Goal: Information Seeking & Learning: Learn about a topic

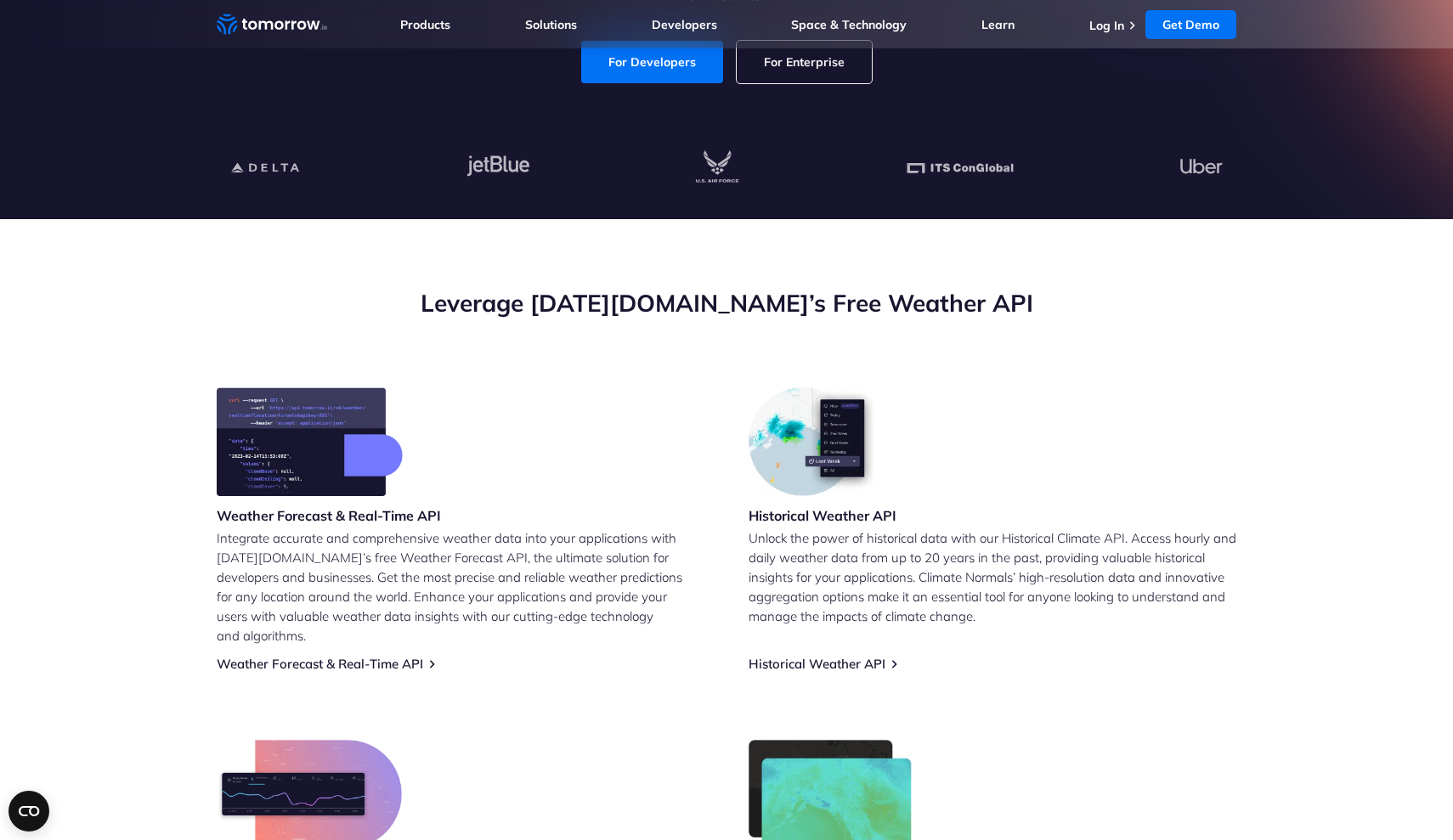
scroll to position [393, 0]
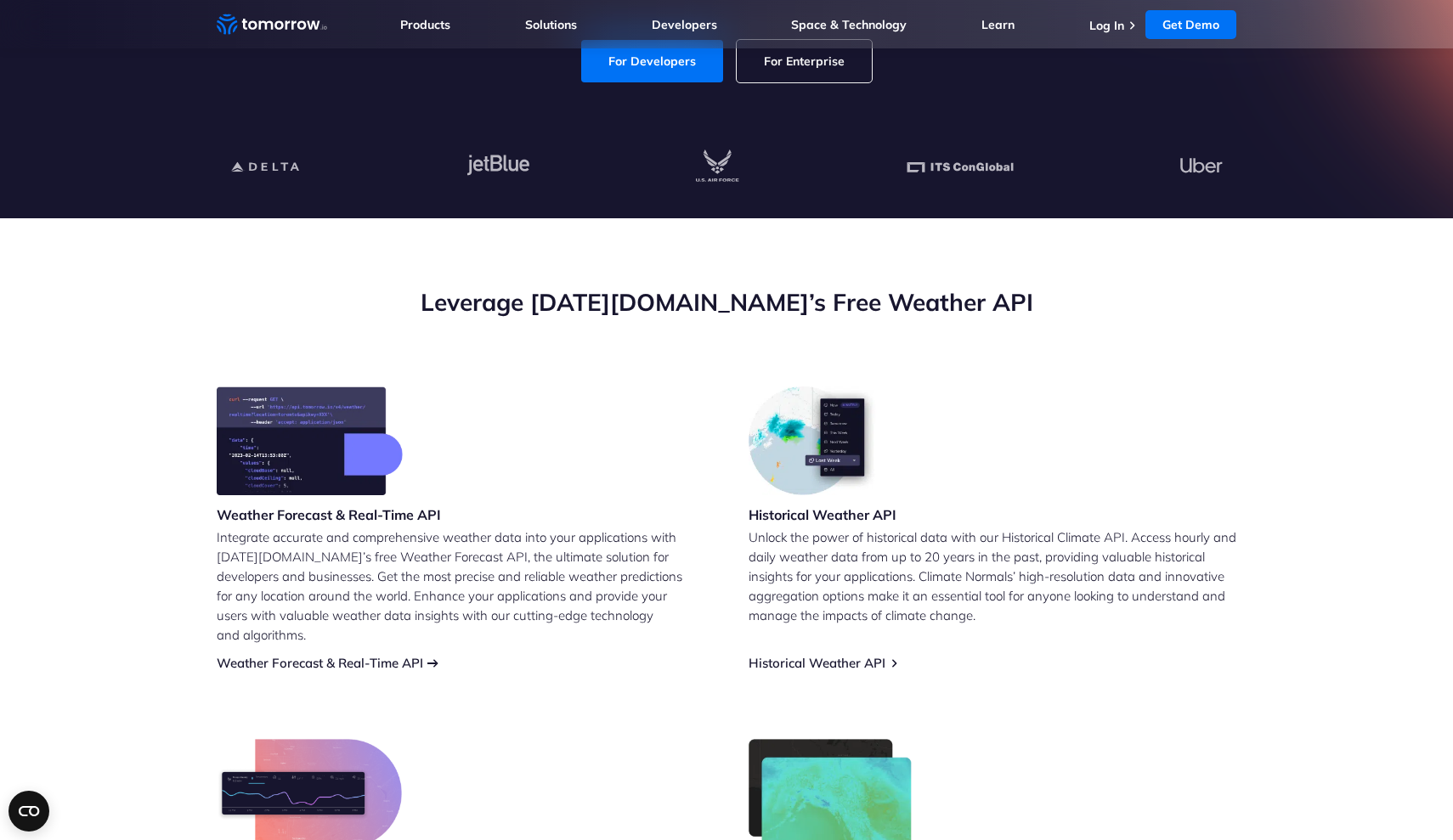
click at [420, 655] on link "Weather Forecast & Real-Time API" at bounding box center [320, 663] width 207 height 16
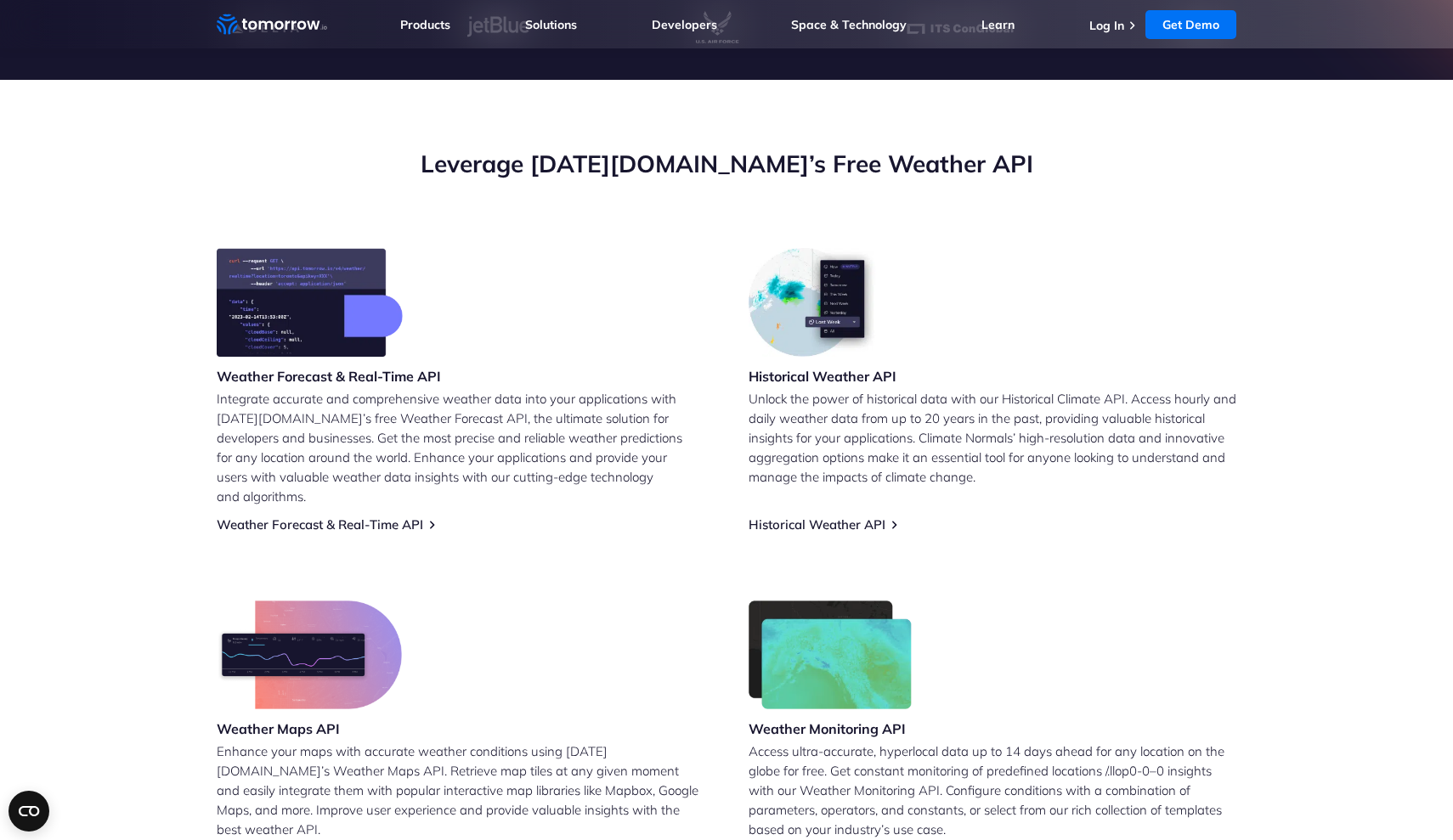
scroll to position [525, 0]
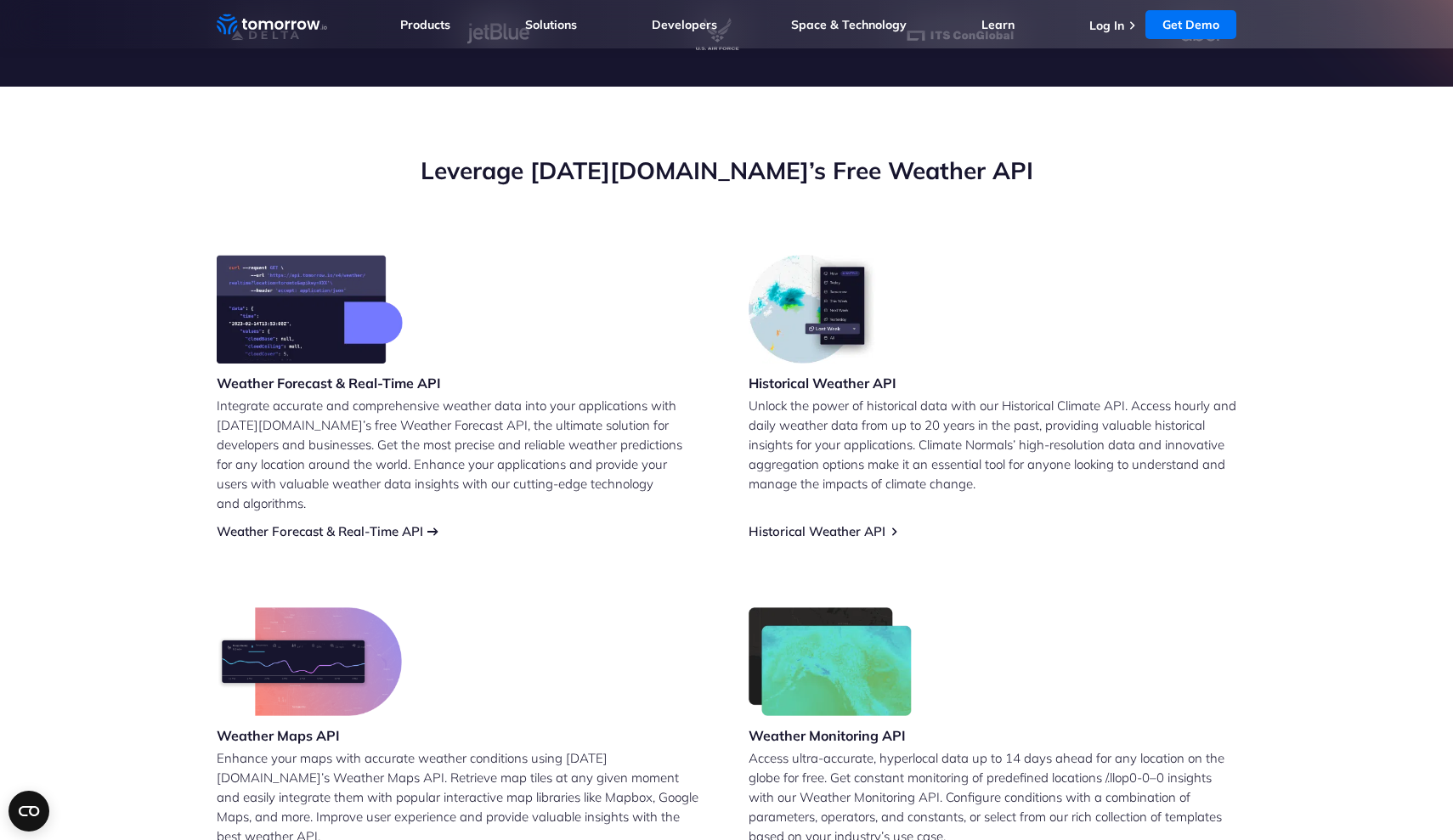
click at [405, 523] on link "Weather Forecast & Real-Time API" at bounding box center [320, 532] width 207 height 16
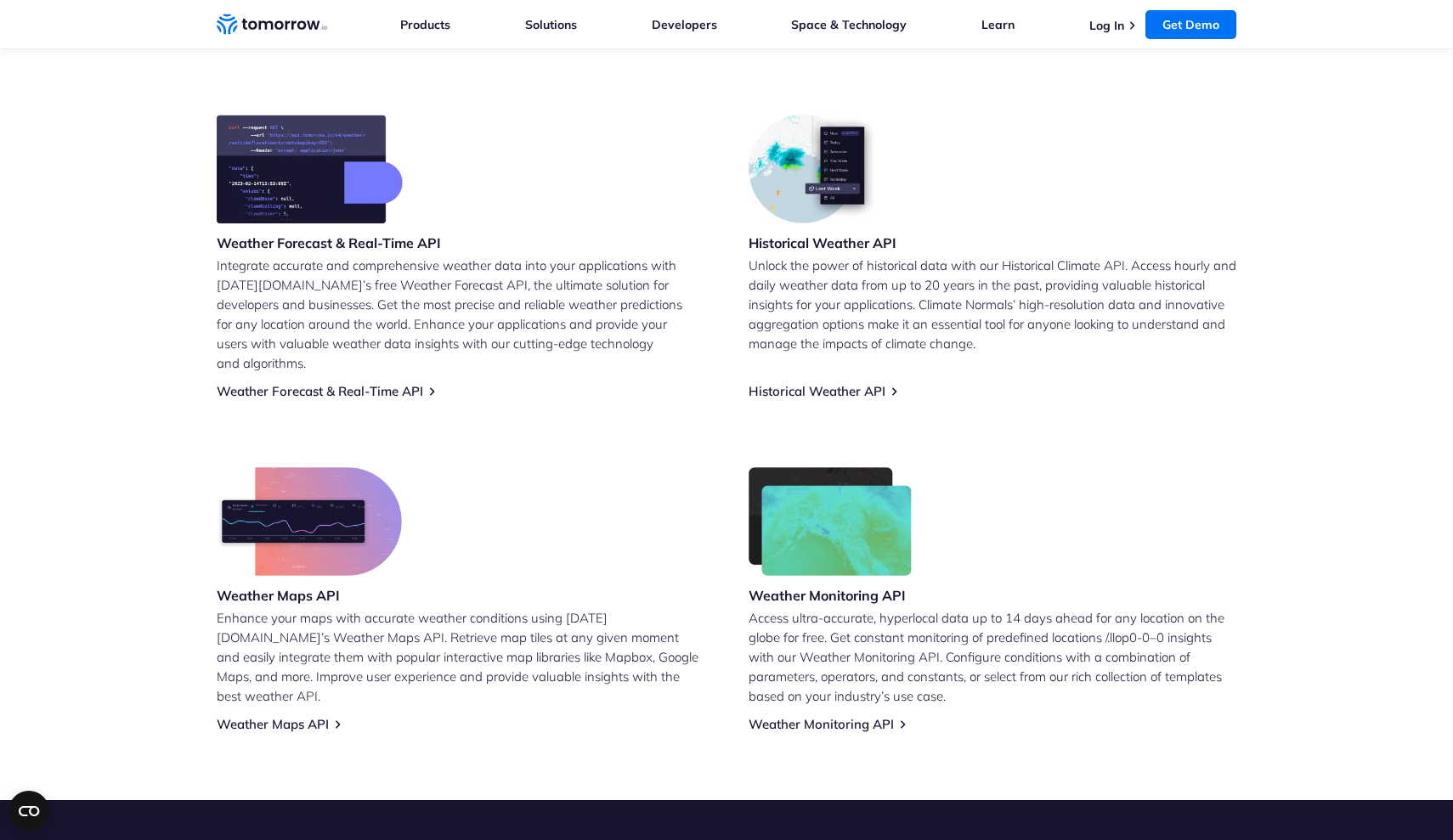
scroll to position [673, 0]
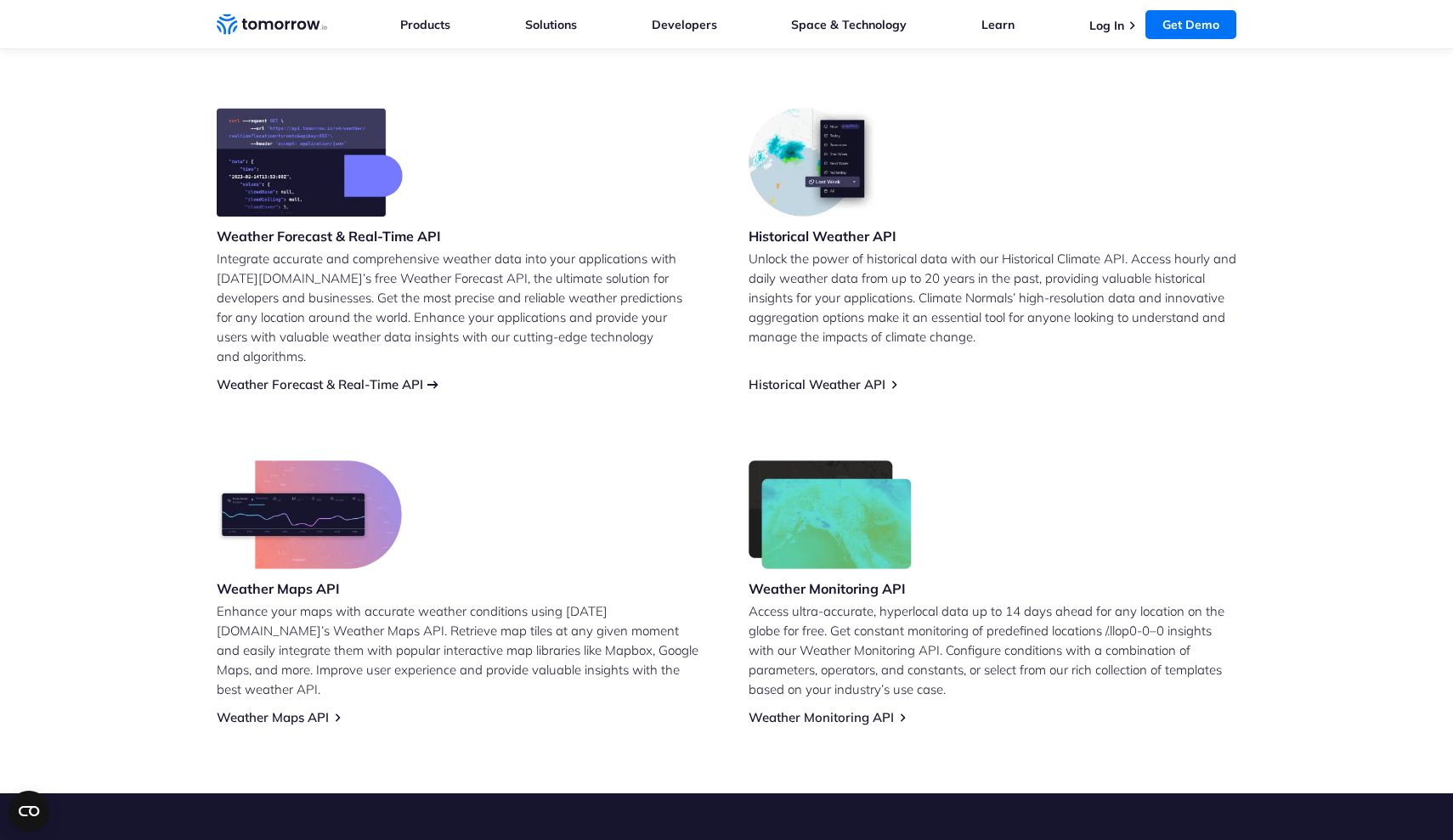
click at [360, 376] on link "Weather Forecast & Real-Time API" at bounding box center [320, 384] width 207 height 16
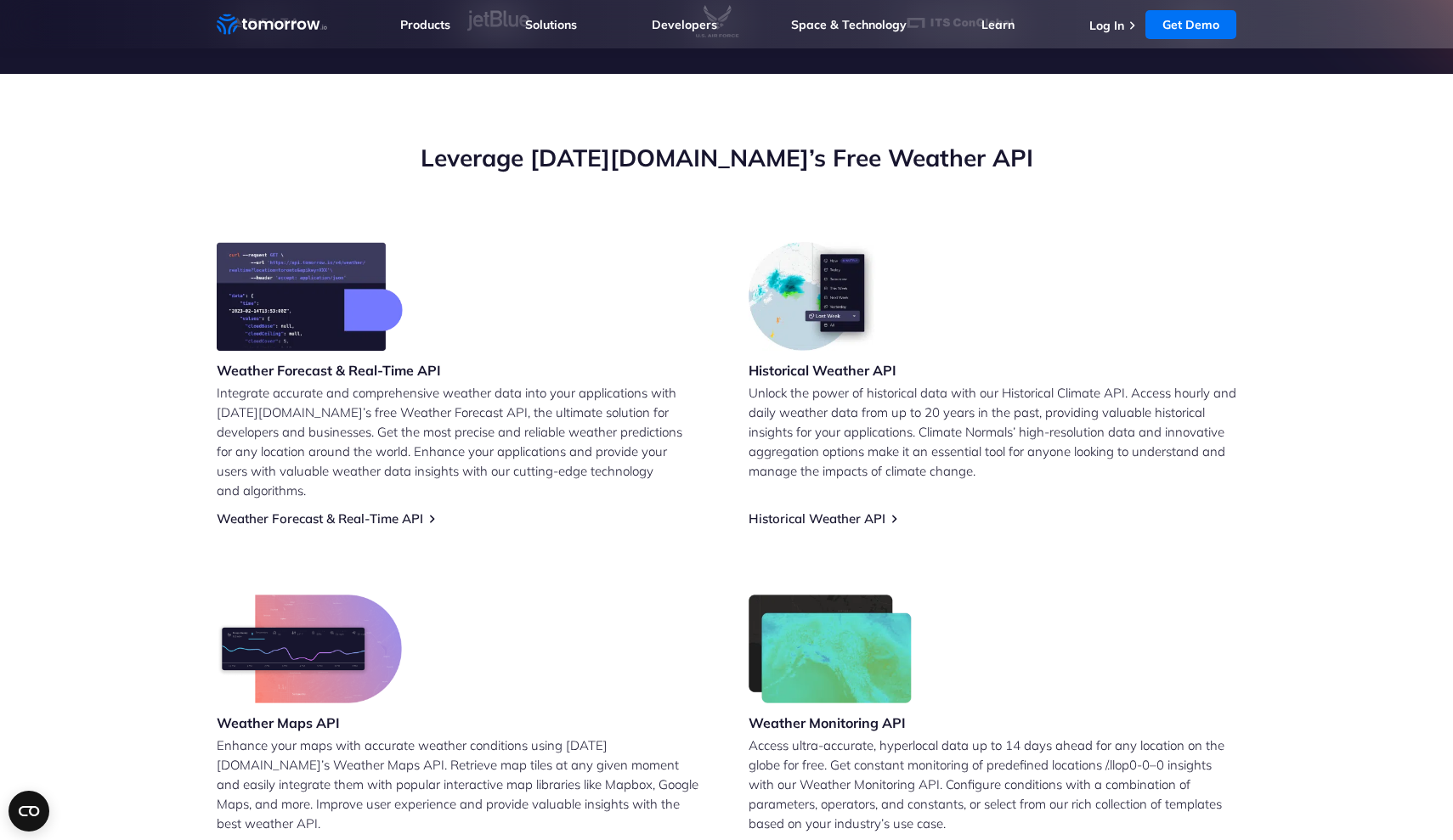
scroll to position [523, 0]
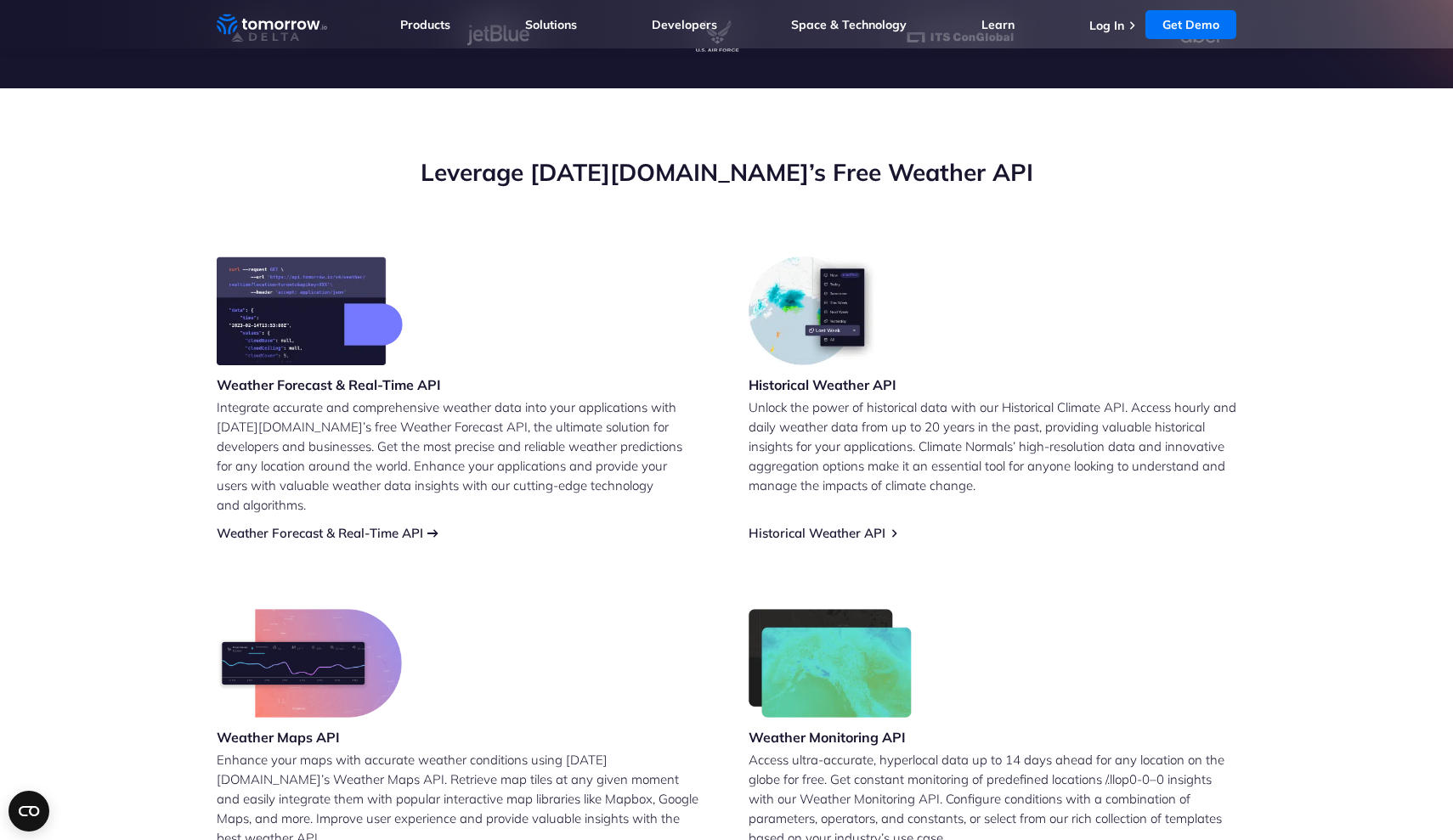
click at [387, 525] on link "Weather Forecast & Real-Time API" at bounding box center [320, 533] width 207 height 16
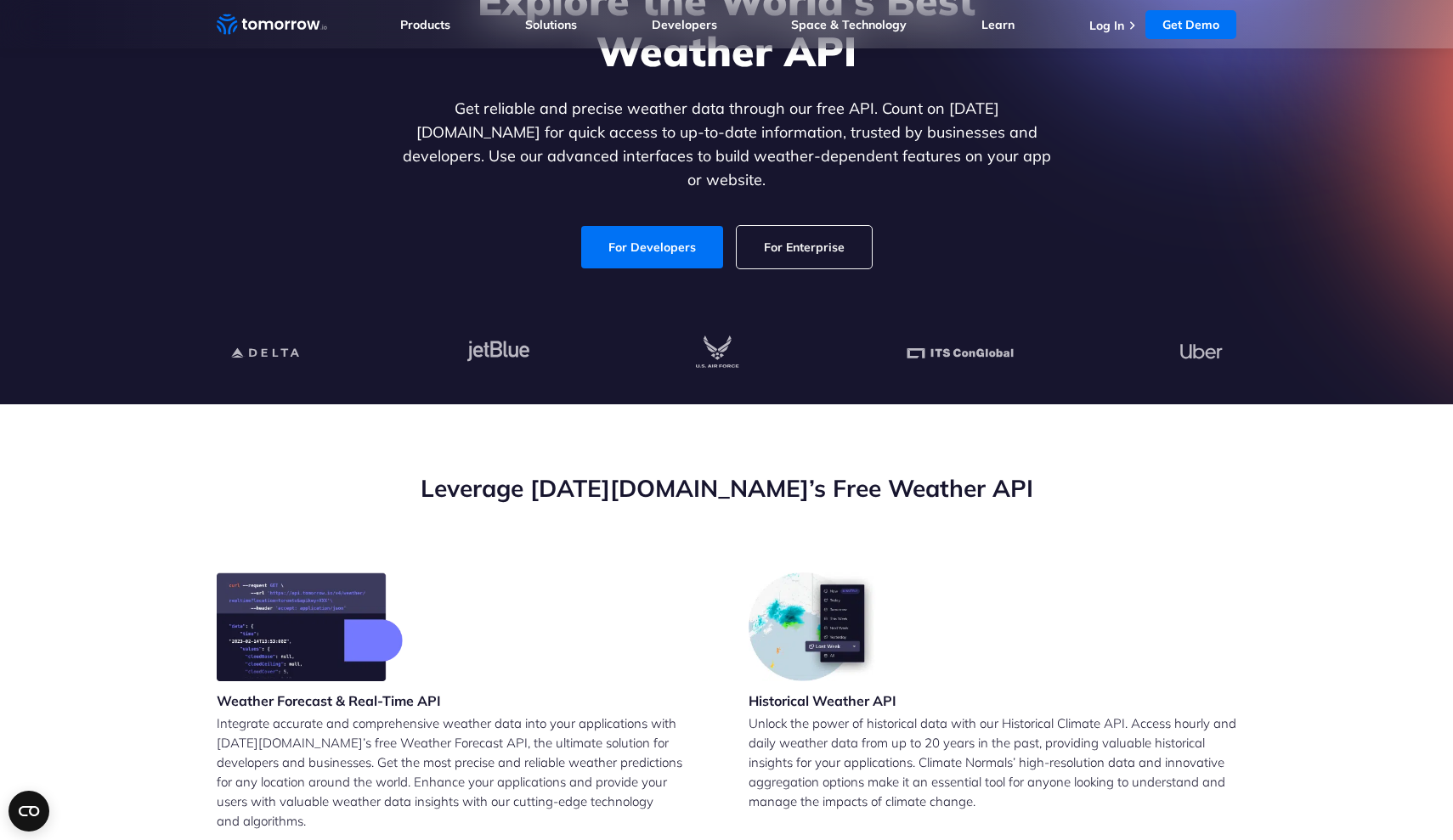
scroll to position [190, 0]
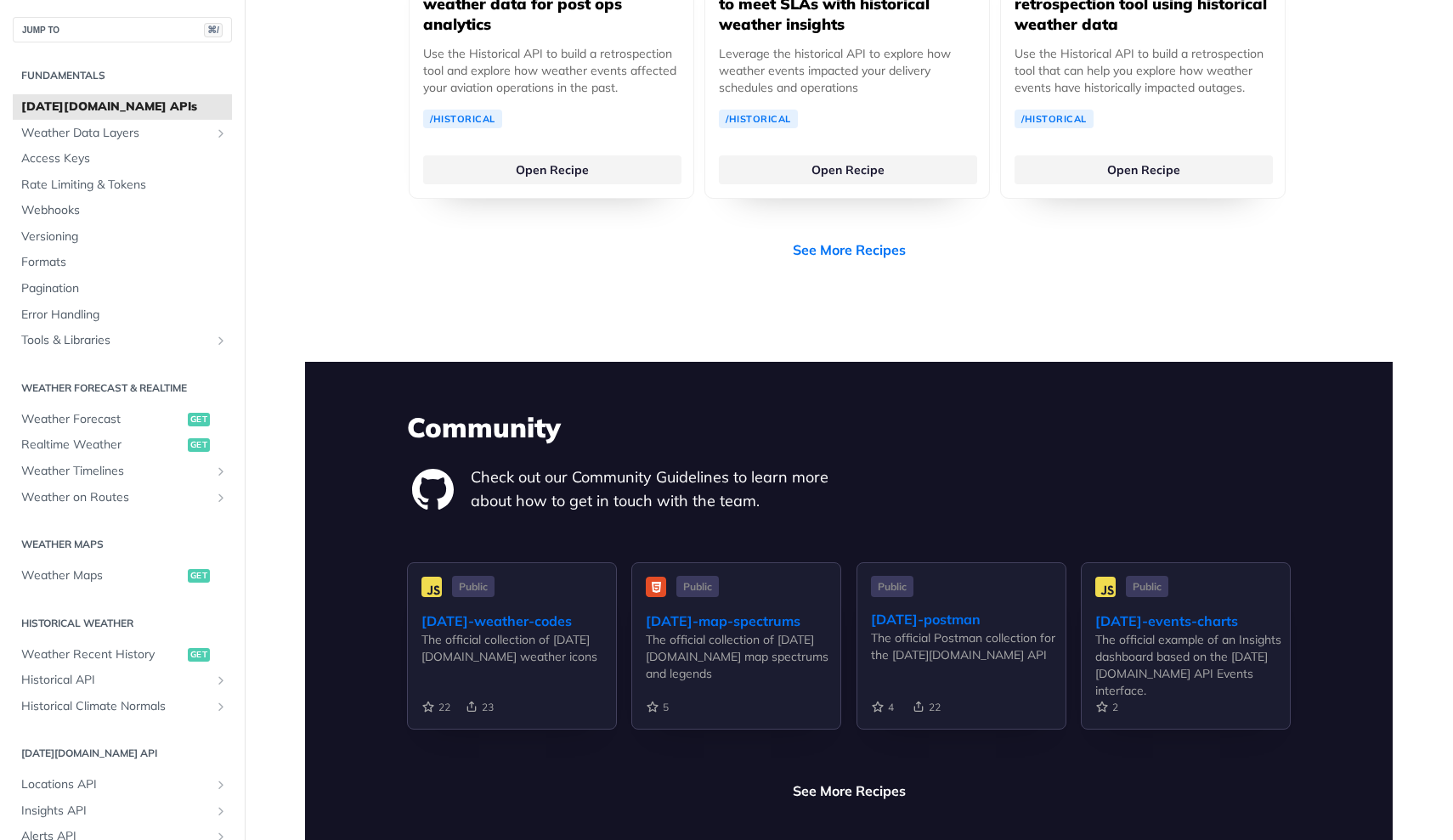
scroll to position [3623, 0]
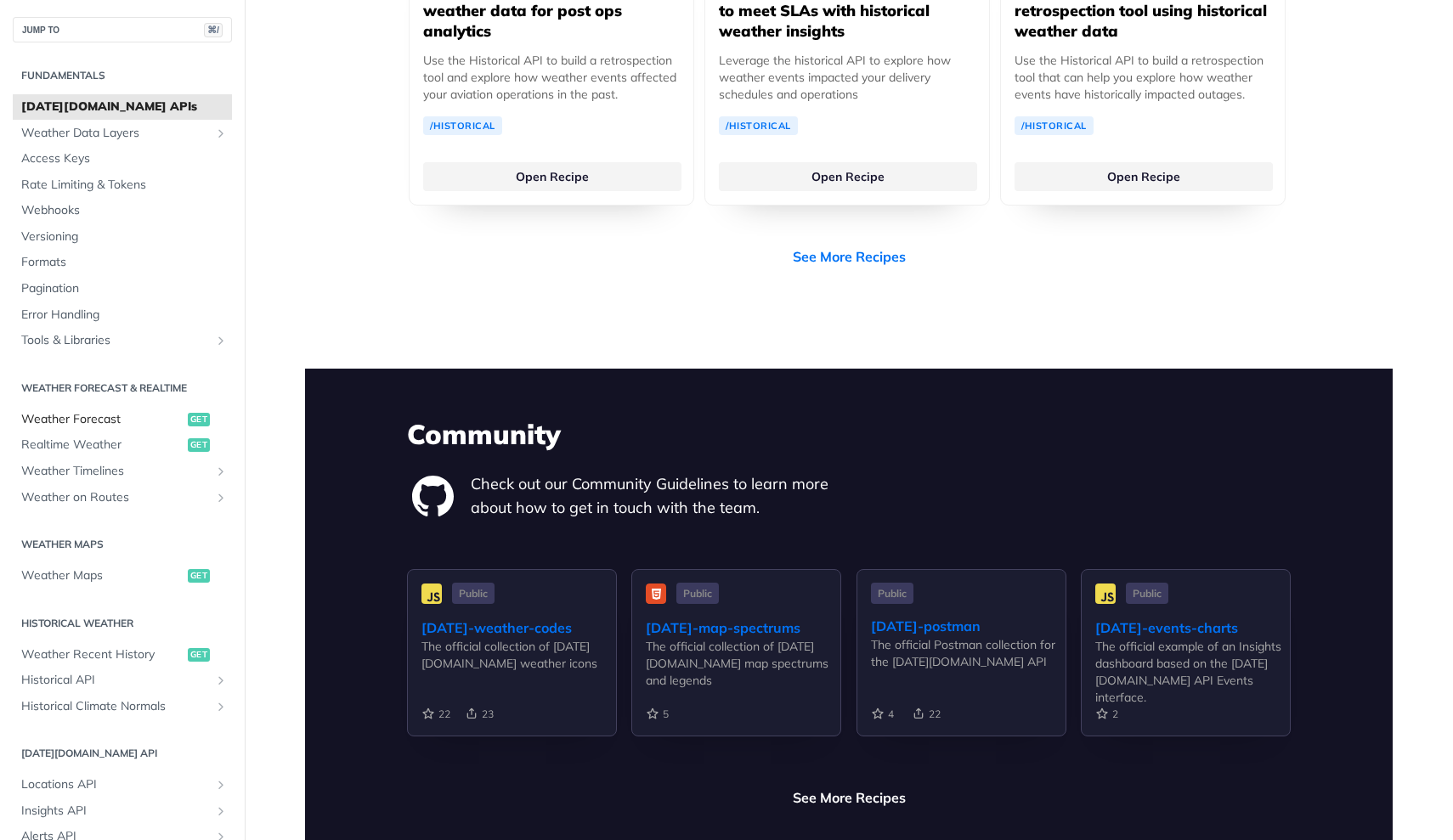
click at [90, 416] on span "Weather Forecast" at bounding box center [102, 419] width 162 height 17
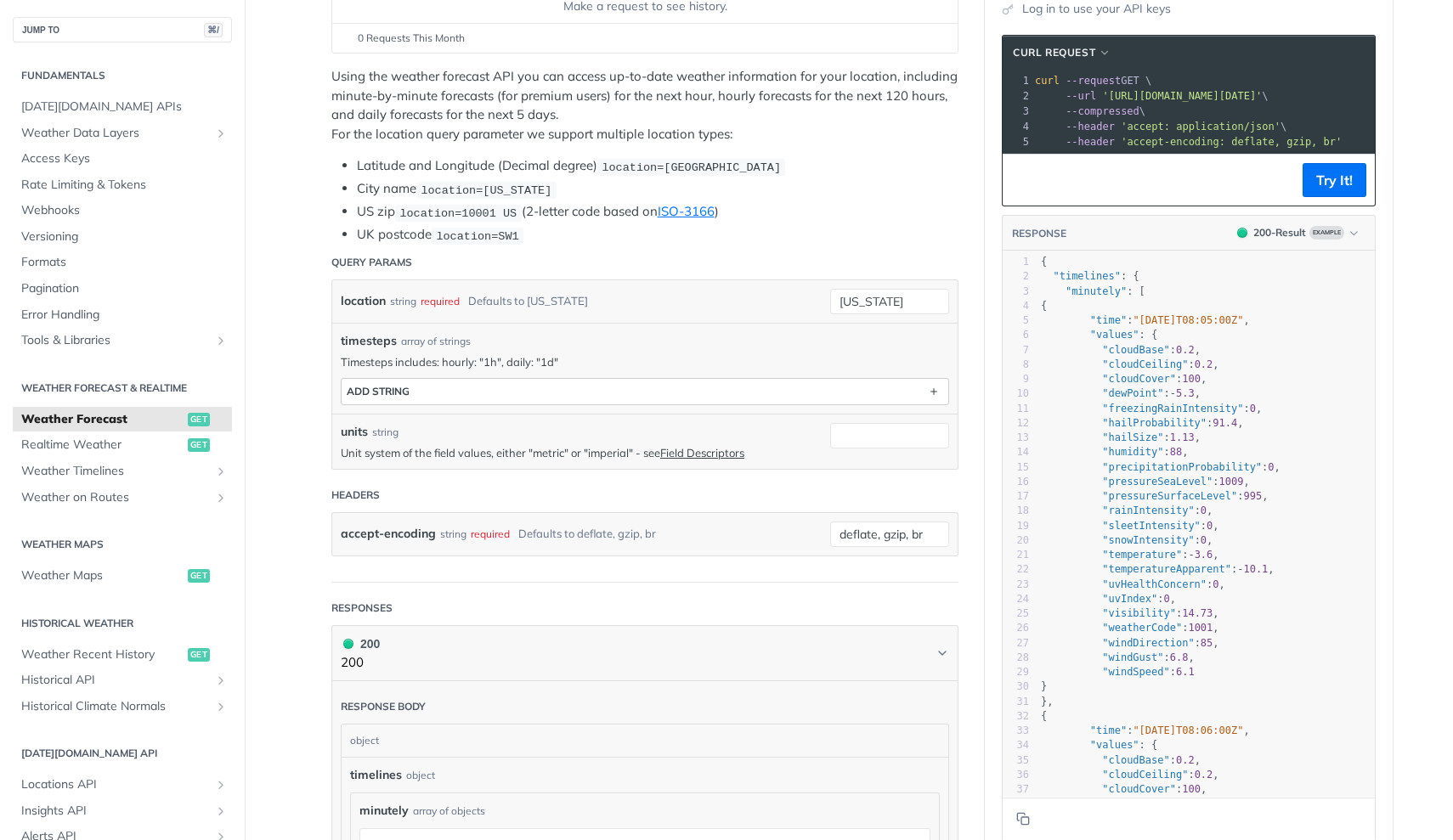
scroll to position [274, 0]
click at [199, 415] on span "get" at bounding box center [199, 419] width 22 height 14
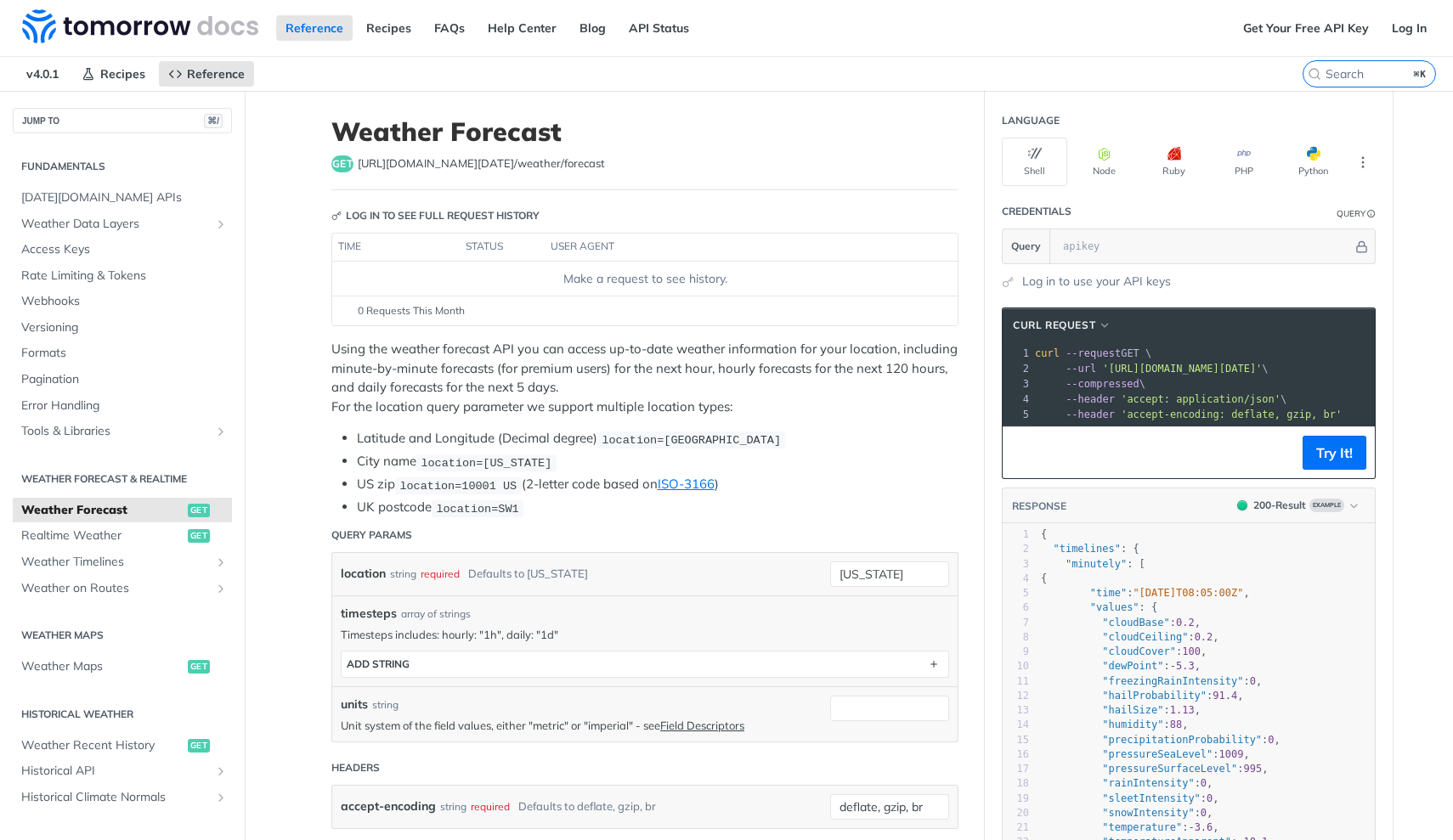
scroll to position [0, 0]
click at [1094, 172] on button "Node" at bounding box center [1103, 161] width 65 height 48
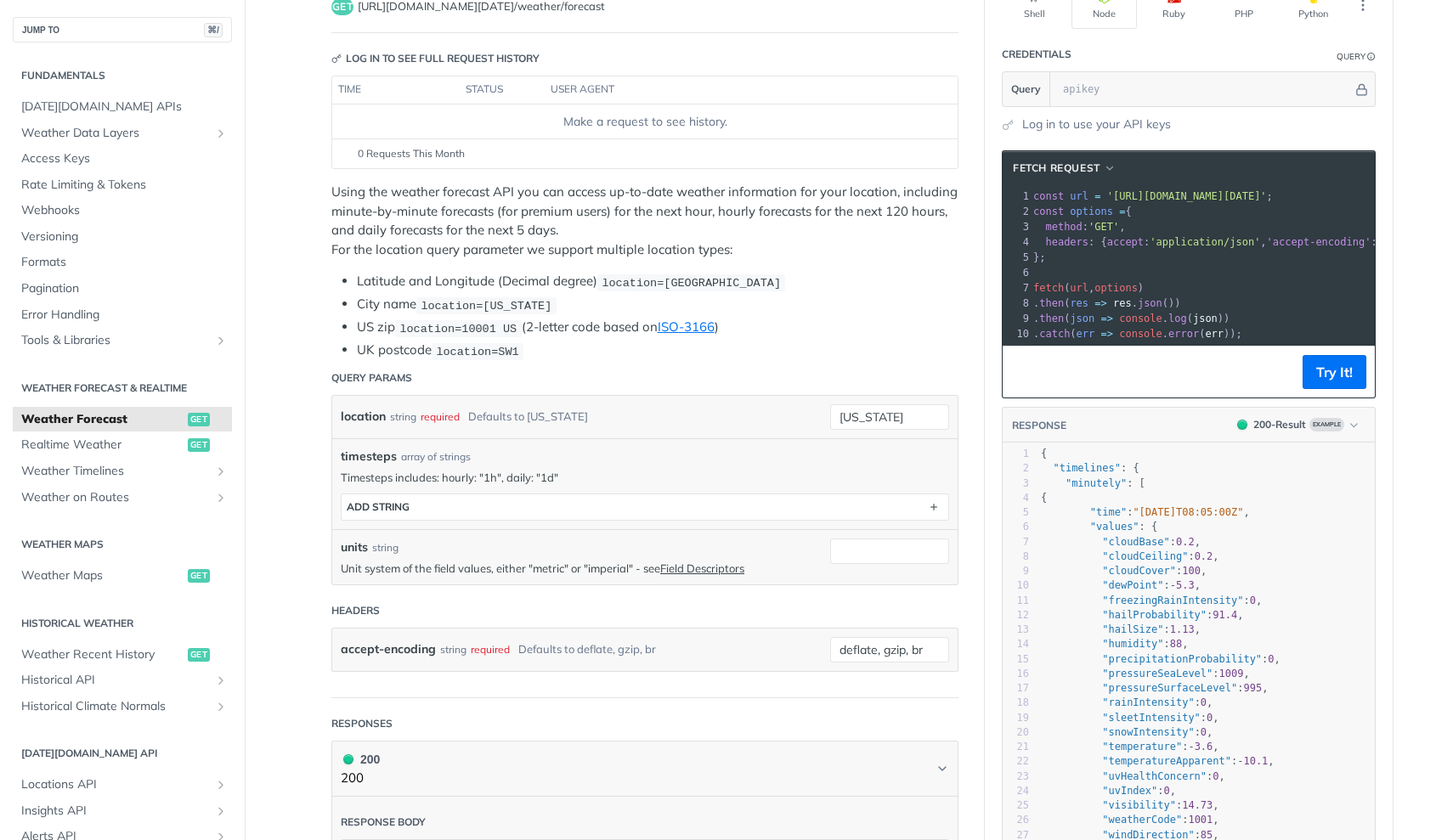
scroll to position [171, 0]
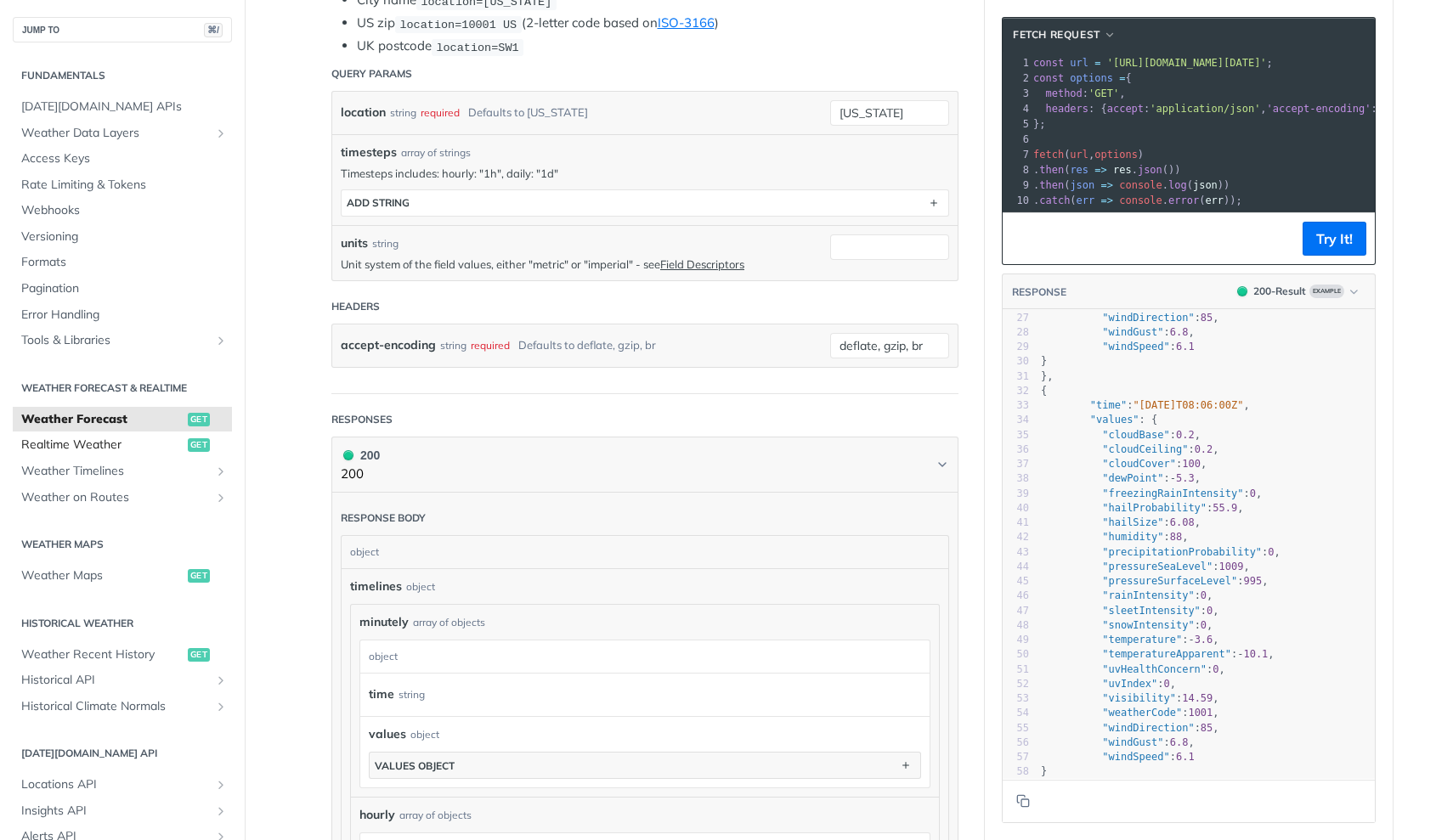
click at [193, 438] on span "get" at bounding box center [199, 445] width 22 height 14
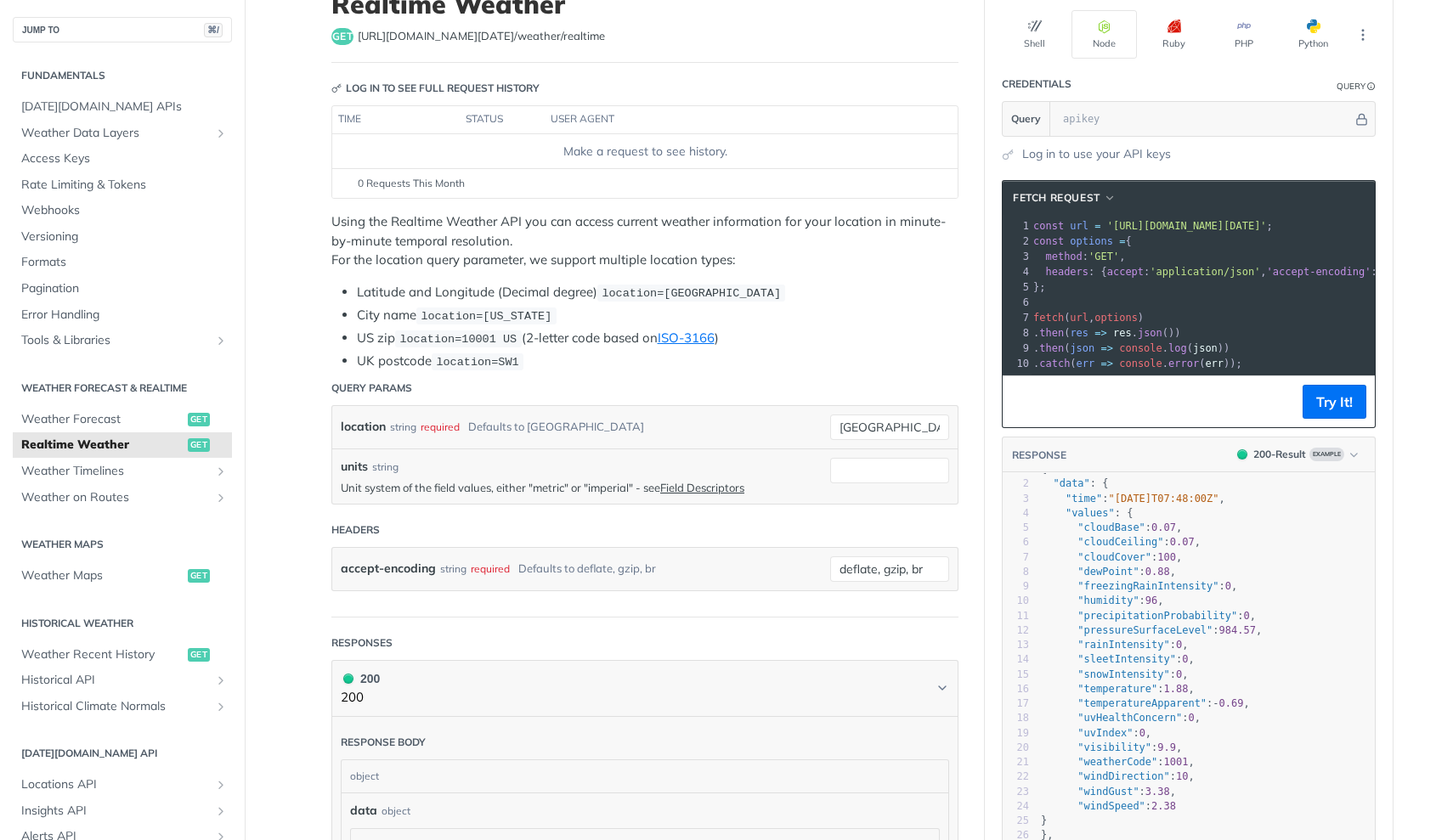
scroll to position [130, 0]
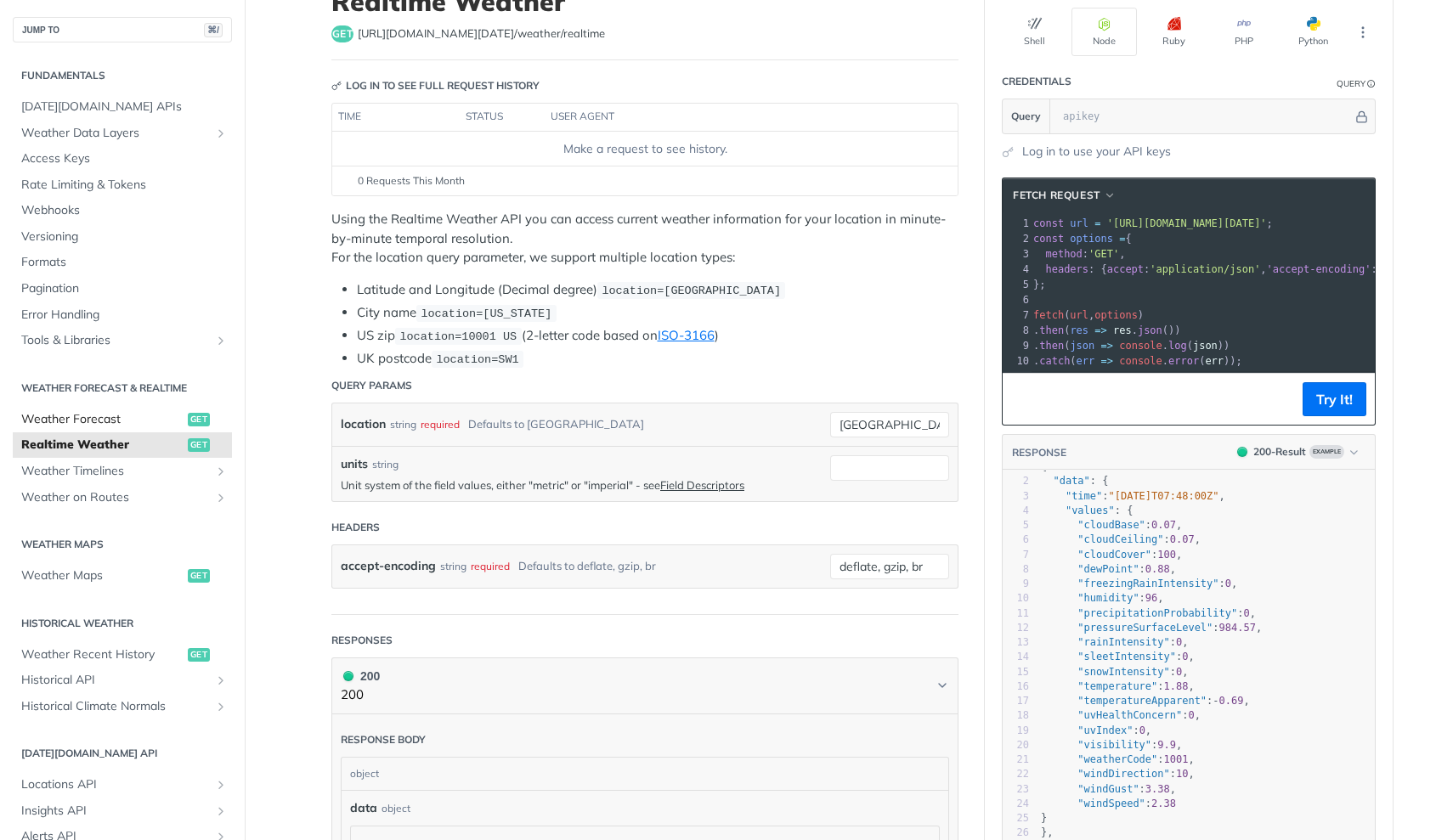
click at [173, 415] on span "Weather Forecast" at bounding box center [102, 419] width 162 height 17
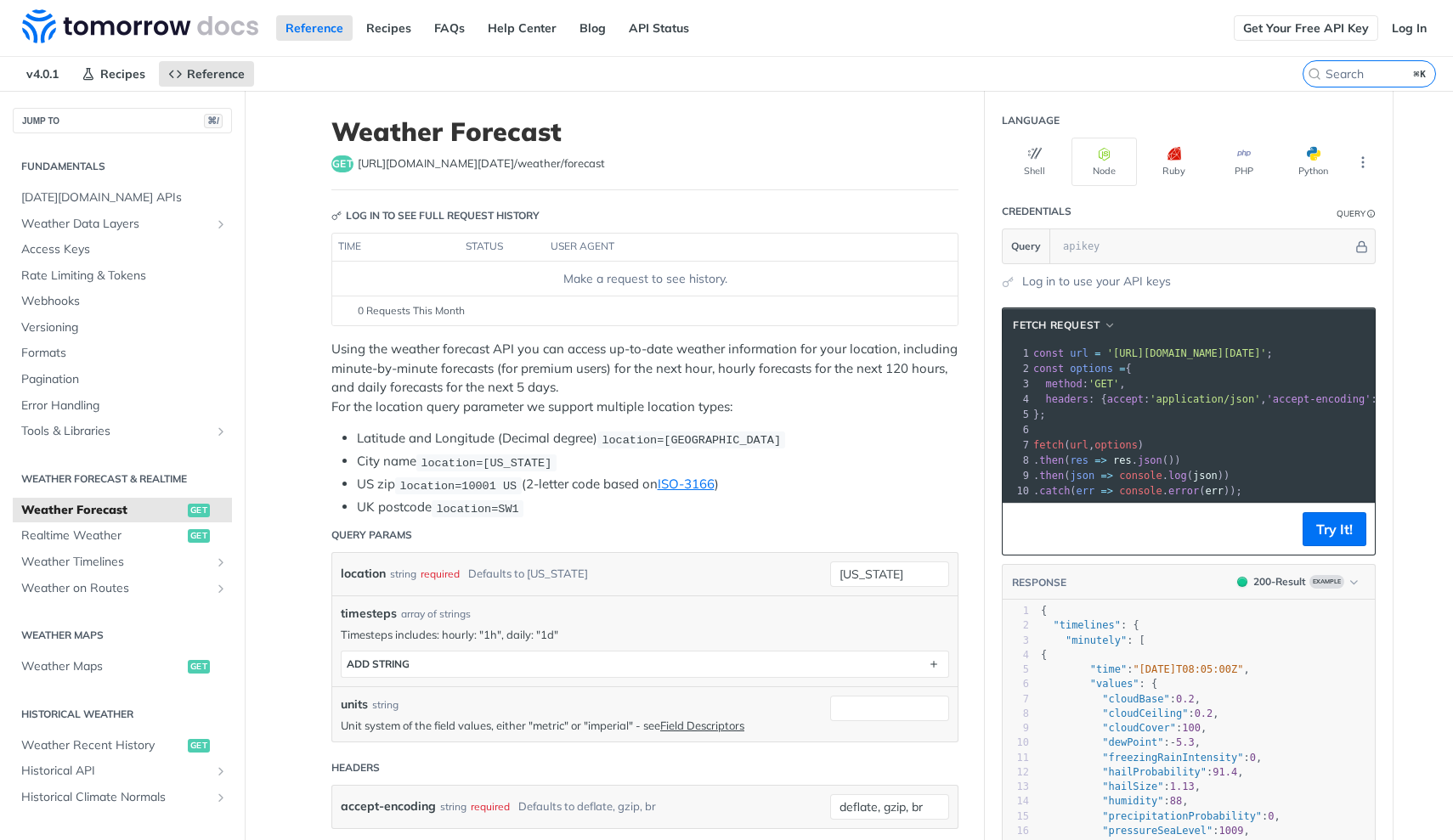
click at [1329, 30] on link "Get Your Free API Key" at bounding box center [1307, 28] width 145 height 26
click at [1280, 34] on link "Get Your Free API Key" at bounding box center [1307, 28] width 145 height 26
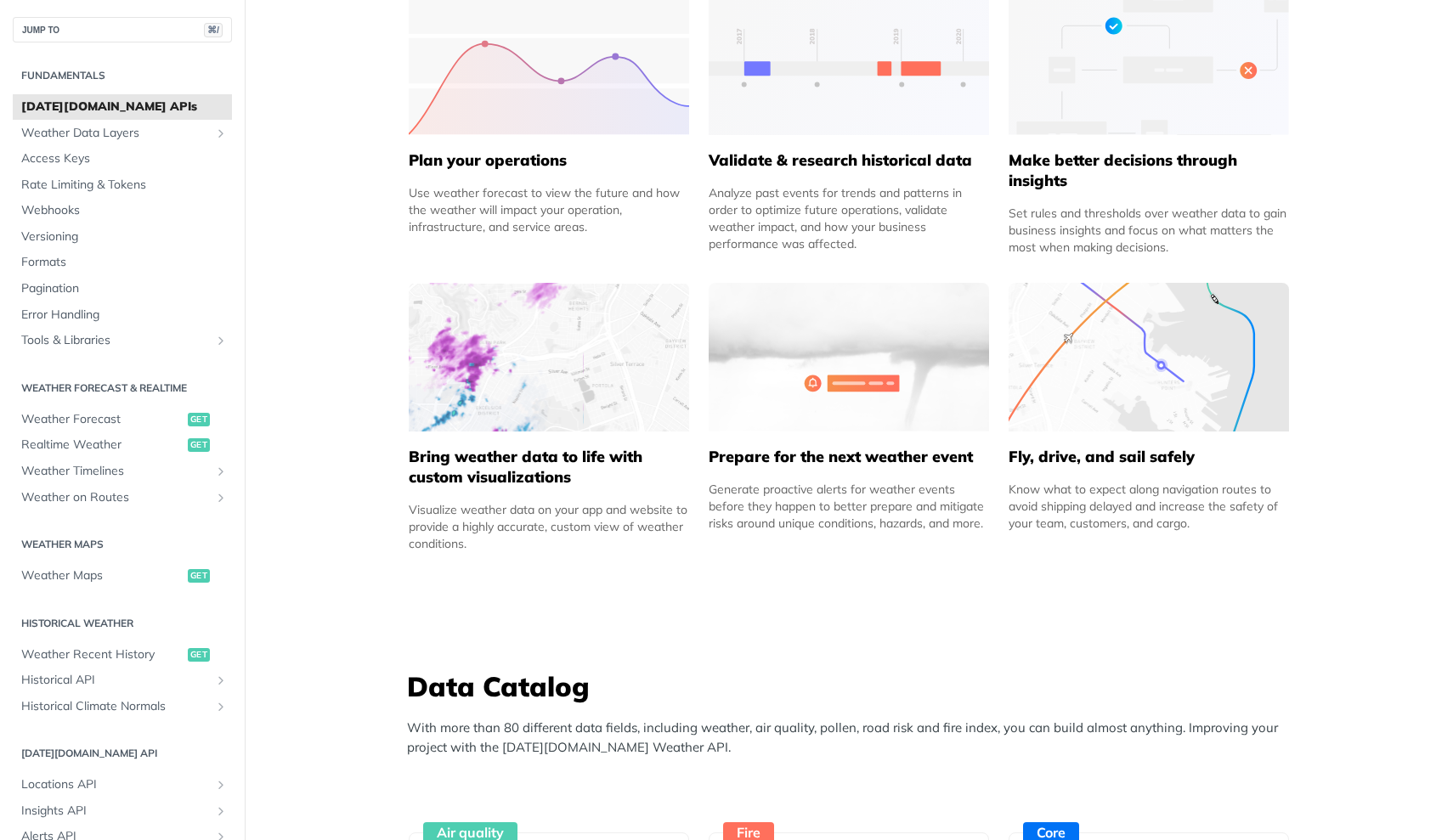
scroll to position [869, 0]
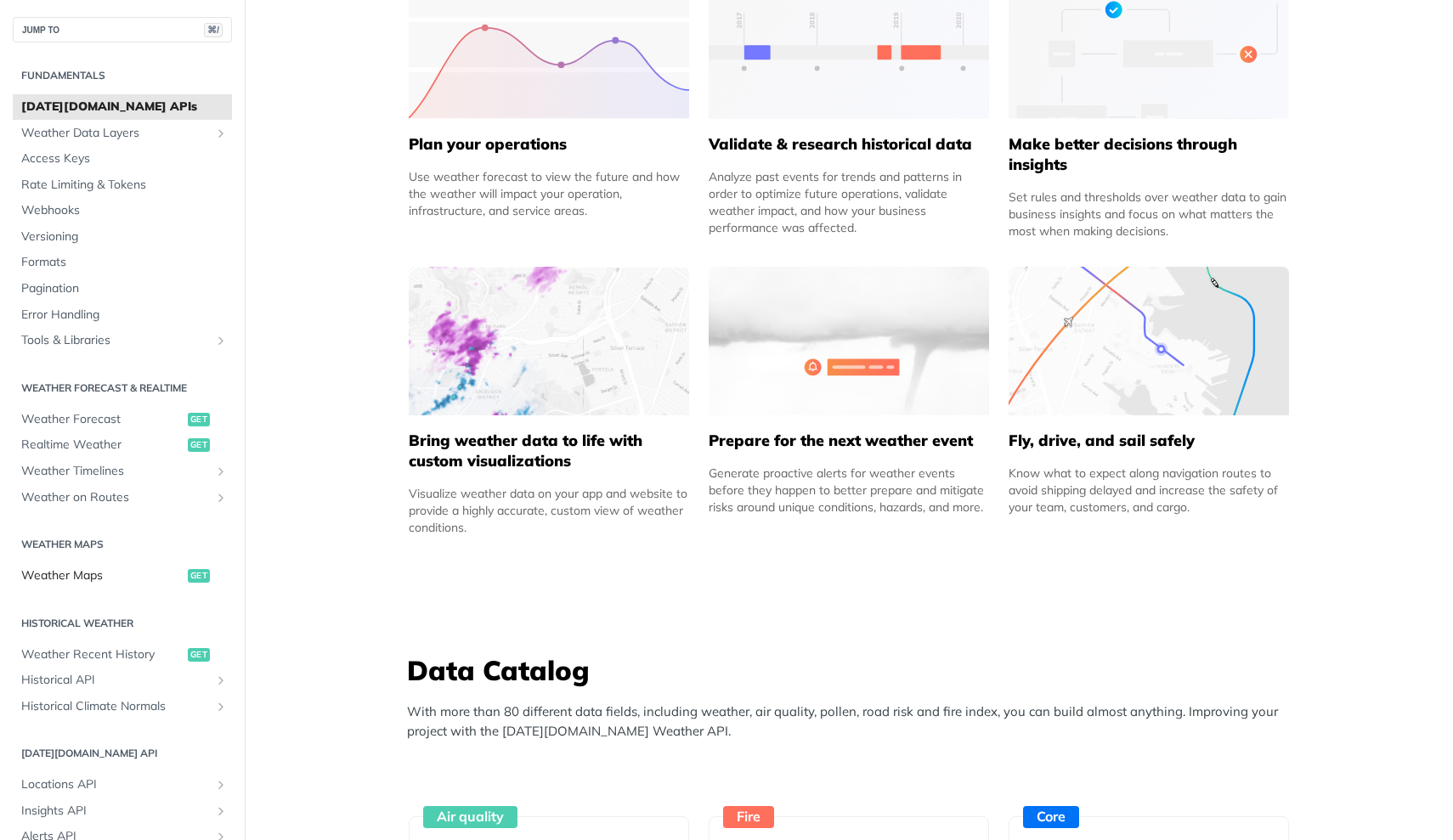
click at [117, 574] on span "Weather Maps" at bounding box center [102, 576] width 162 height 17
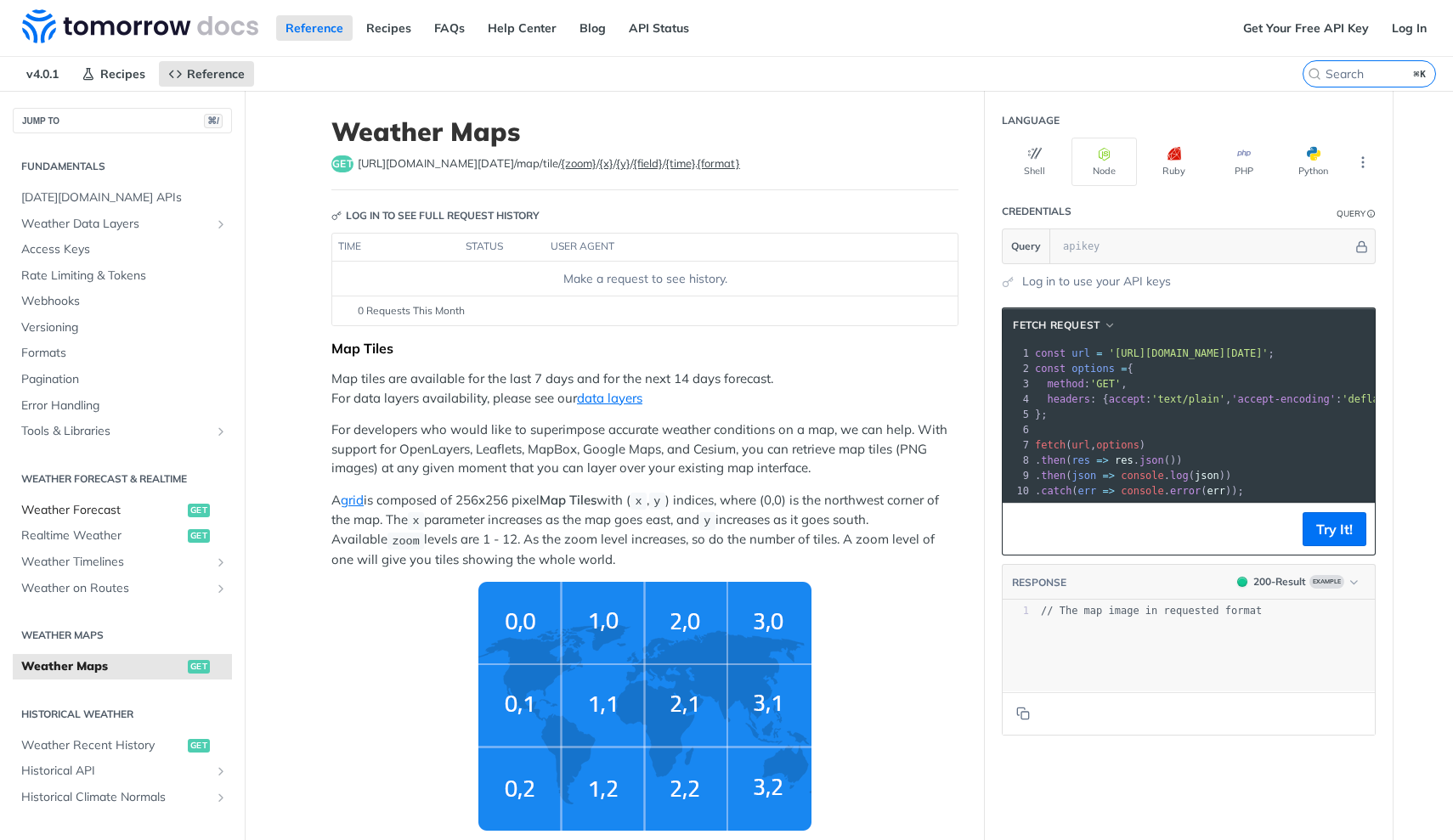
click at [136, 506] on span "Weather Forecast" at bounding box center [102, 511] width 162 height 17
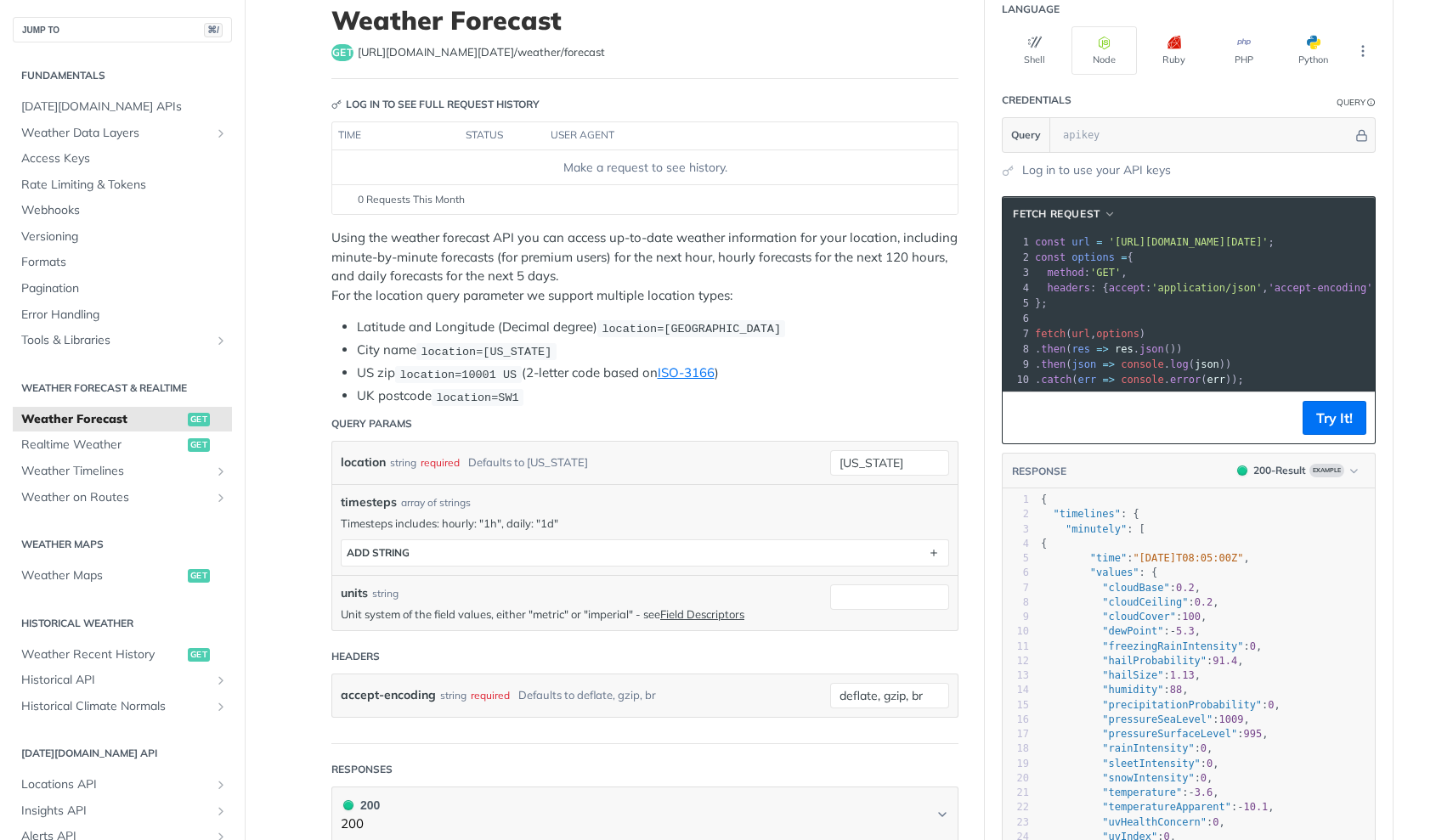
scroll to position [77, 0]
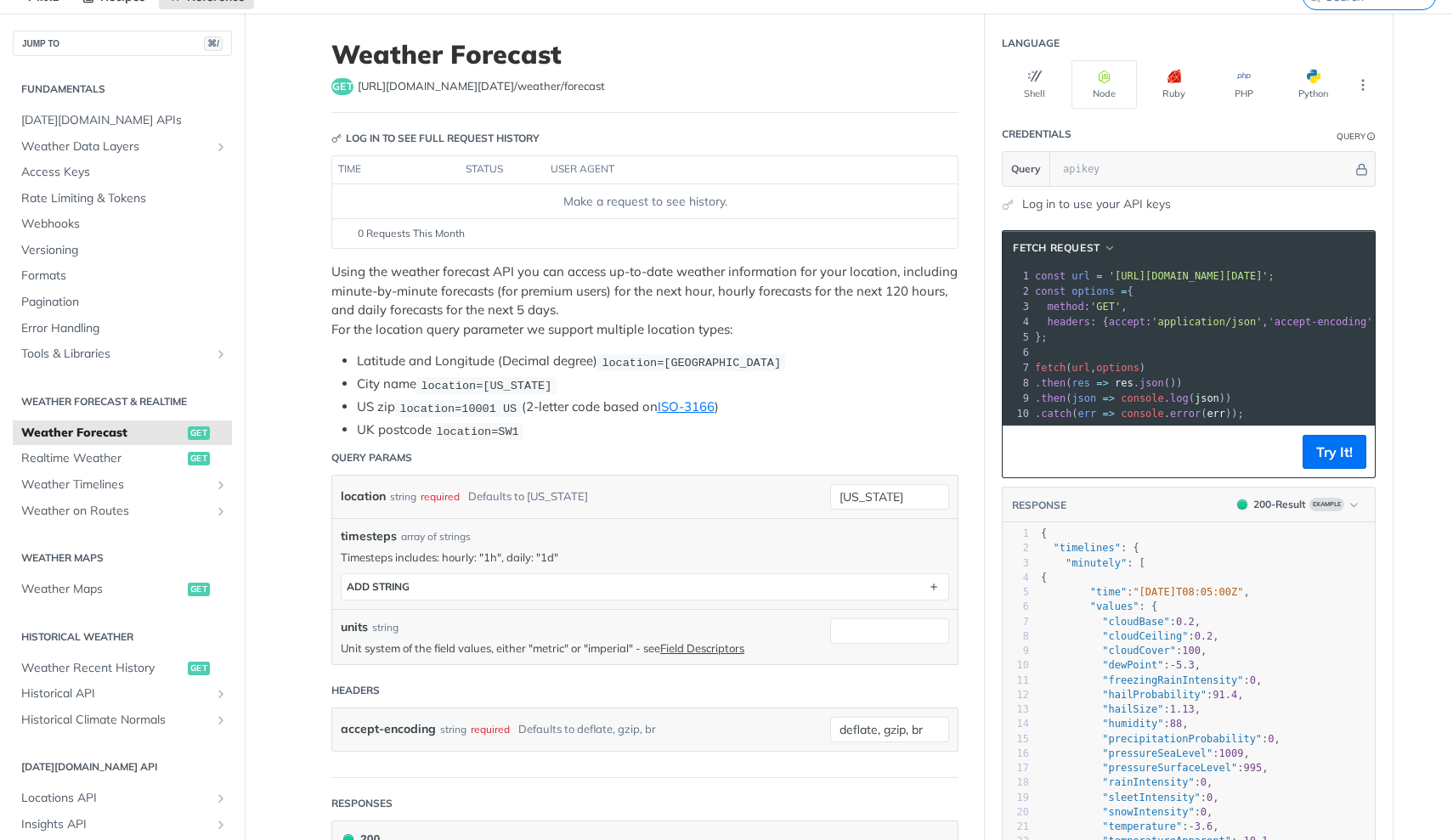
click at [1122, 207] on link "Log in to use your API keys" at bounding box center [1097, 203] width 148 height 17
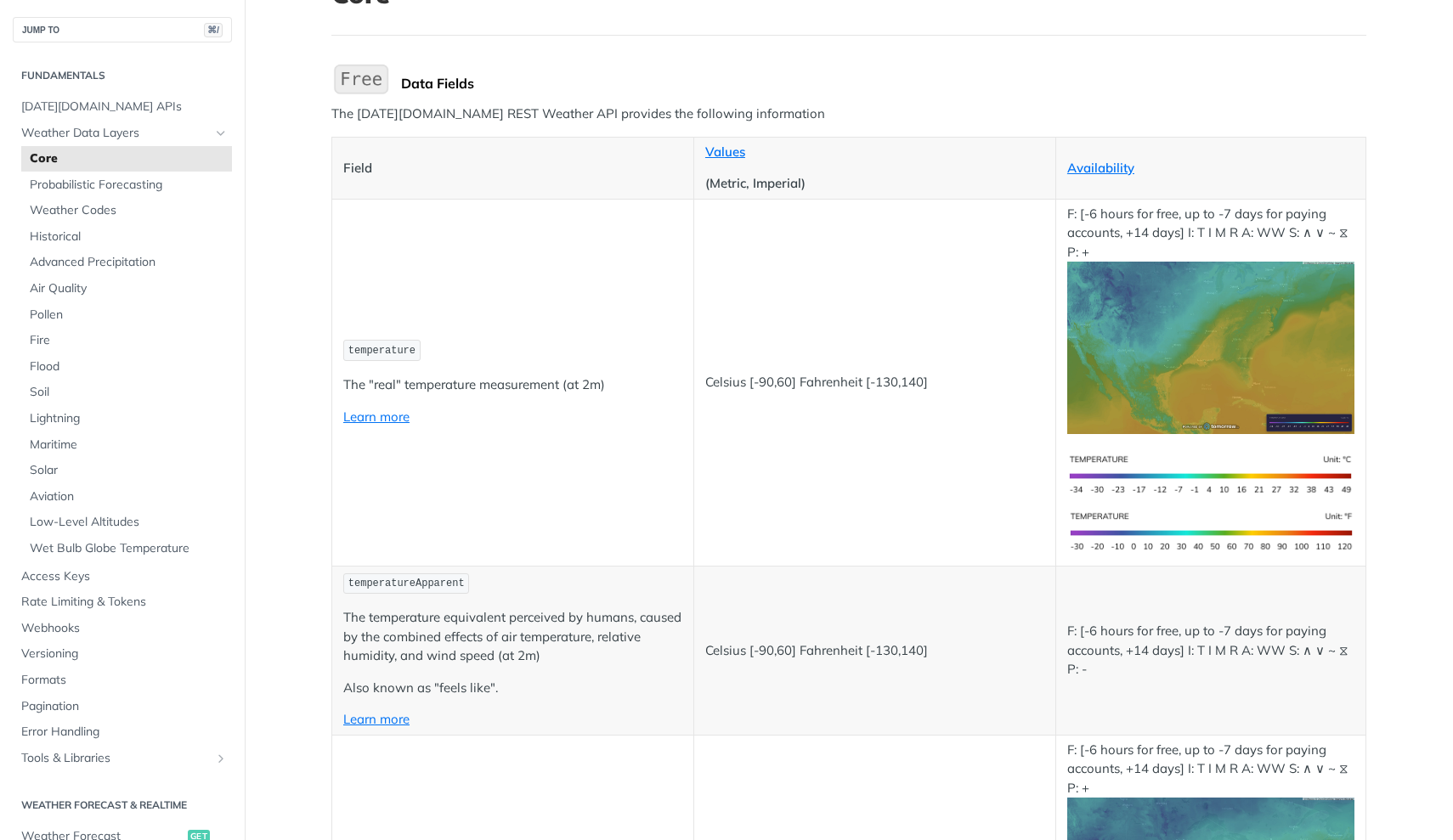
scroll to position [144, 0]
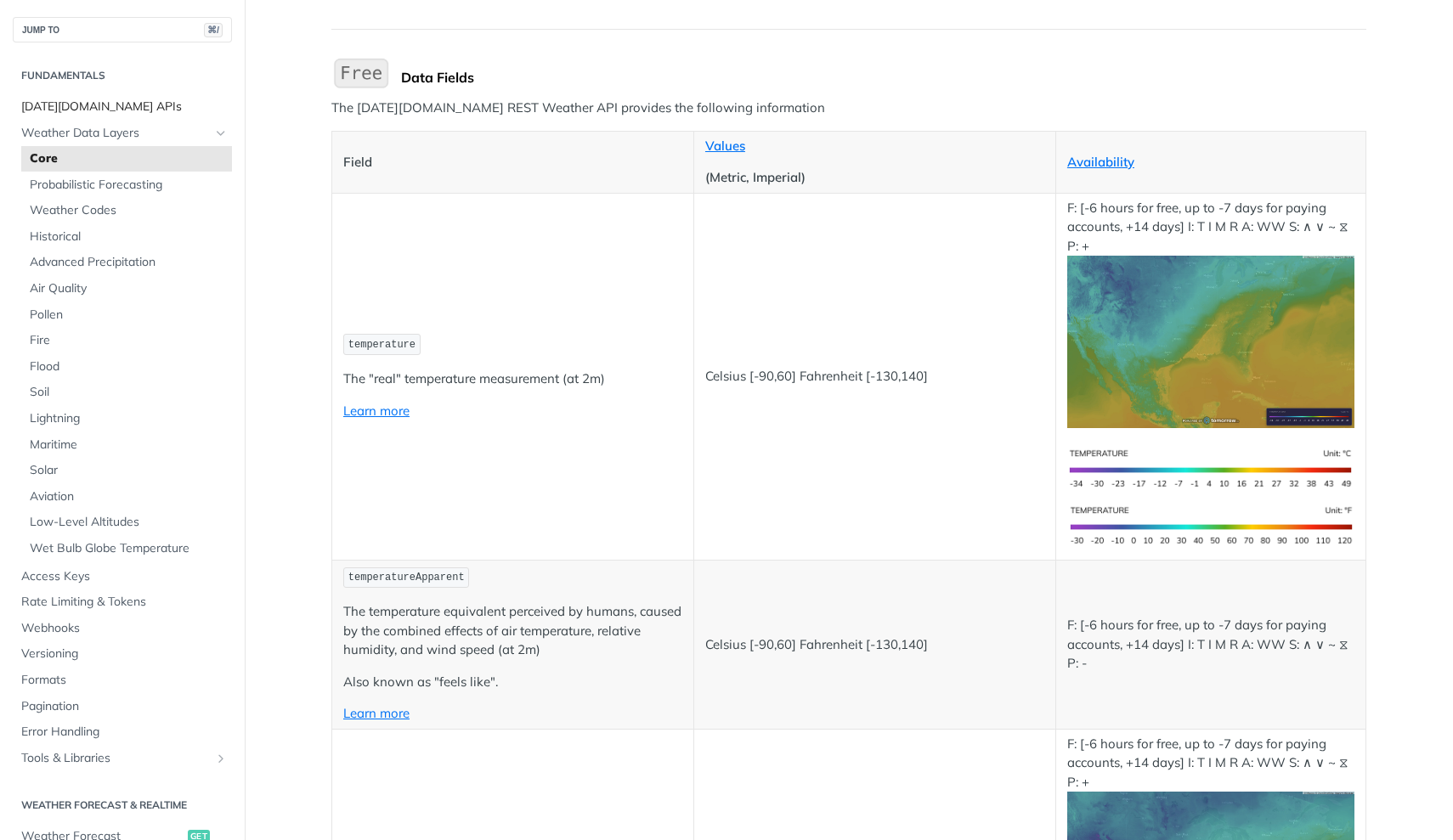
click at [151, 104] on span "[DATE][DOMAIN_NAME] APIs" at bounding box center [125, 107] width 207 height 17
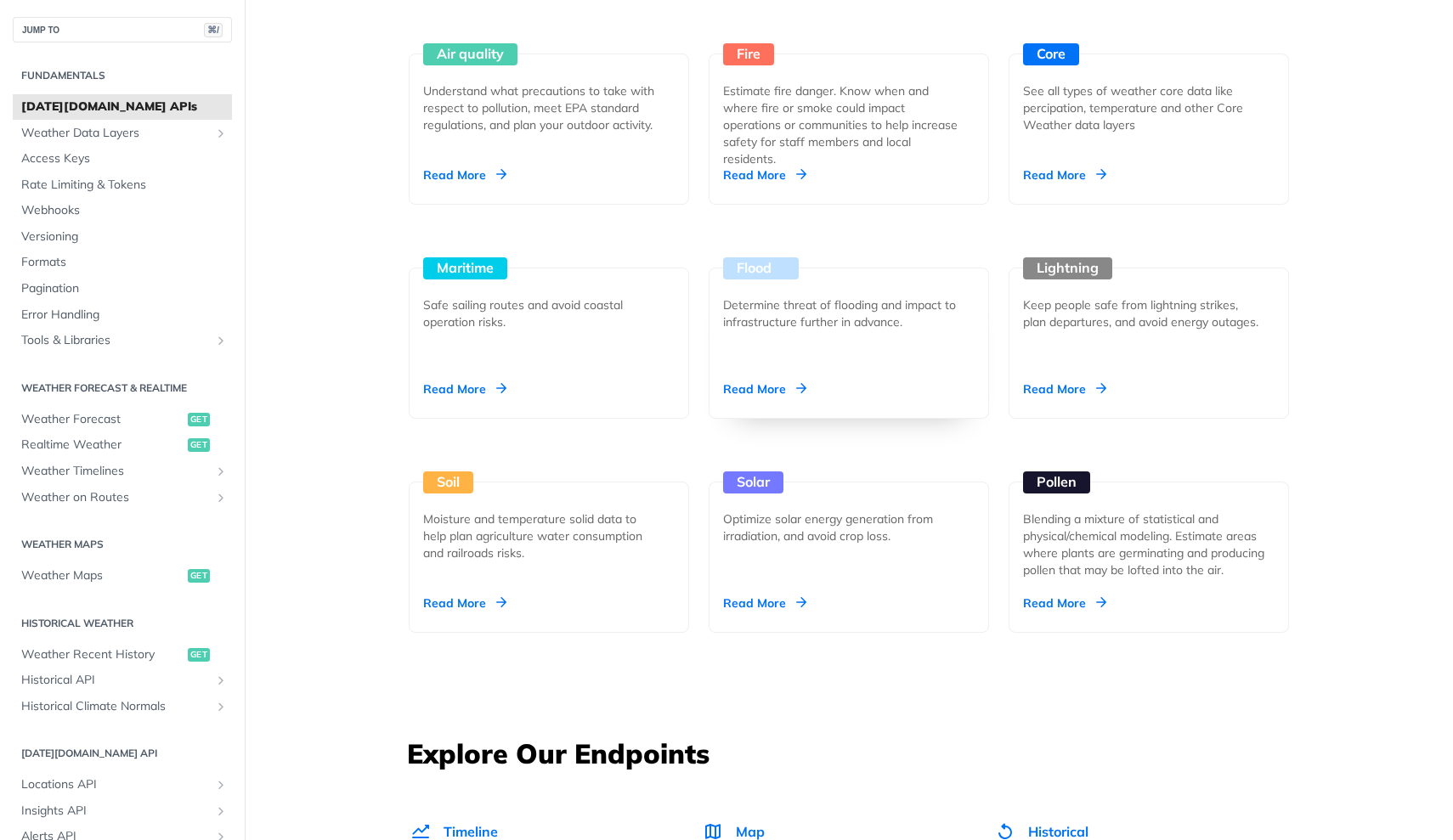
scroll to position [1626, 0]
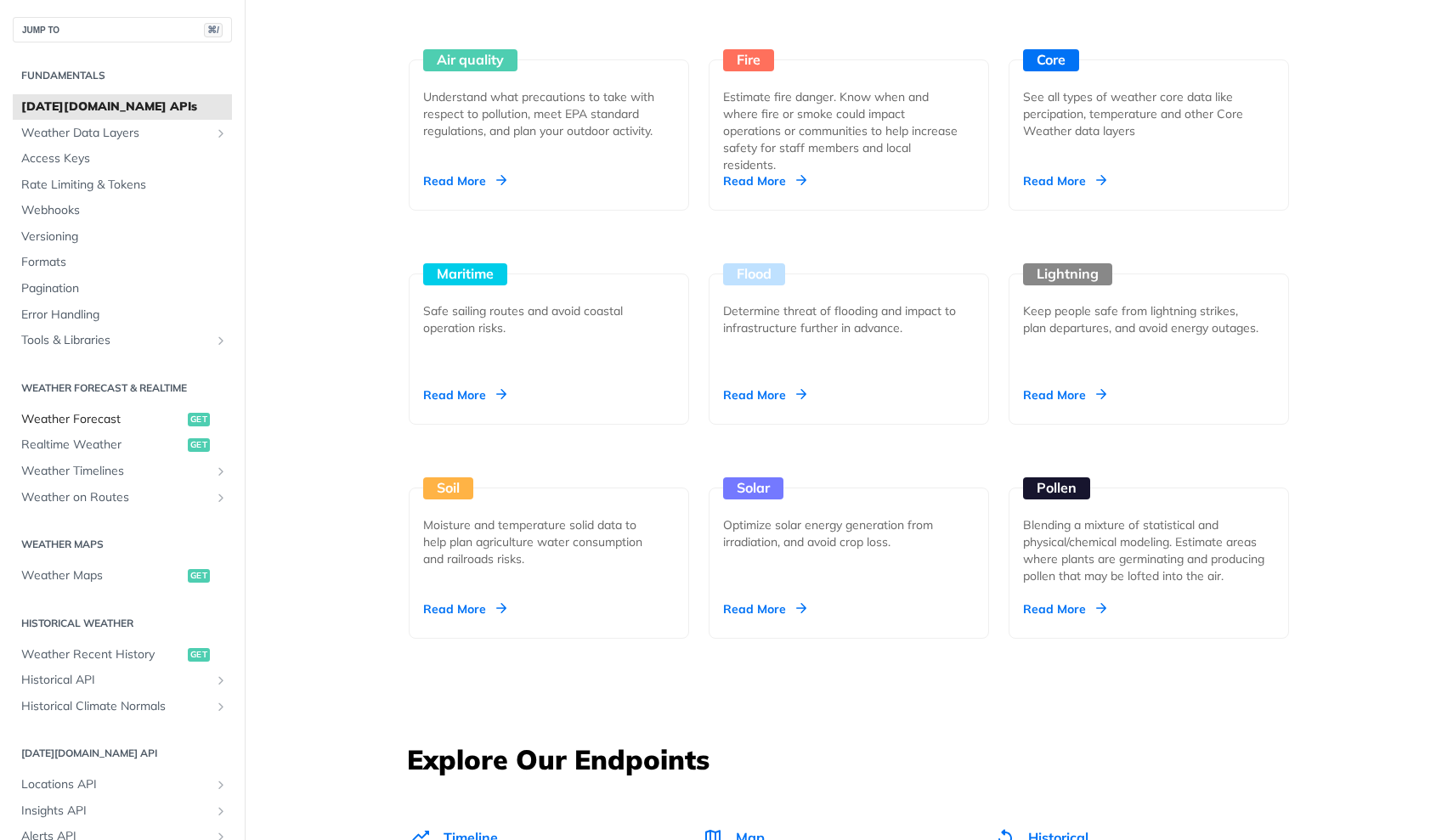
click at [183, 411] on span "Weather Forecast" at bounding box center [102, 419] width 162 height 17
